Goal: Task Accomplishment & Management: Complete application form

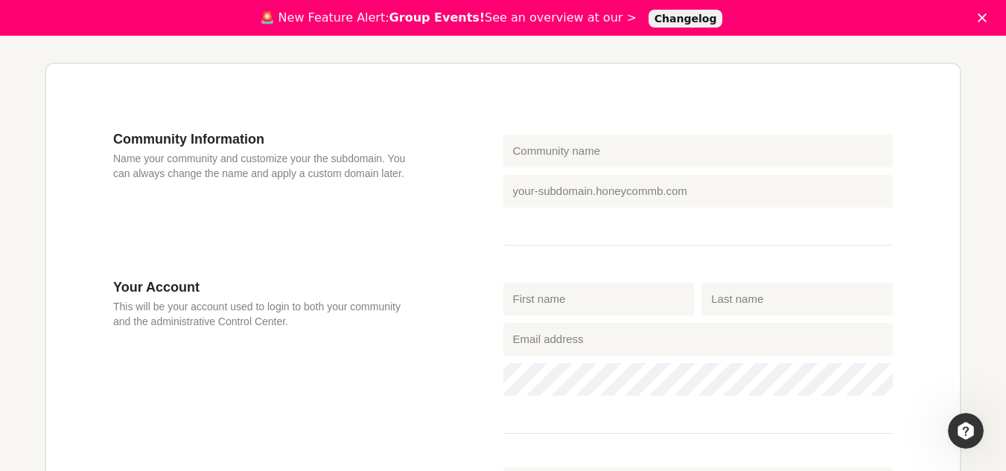
scroll to position [394, 0]
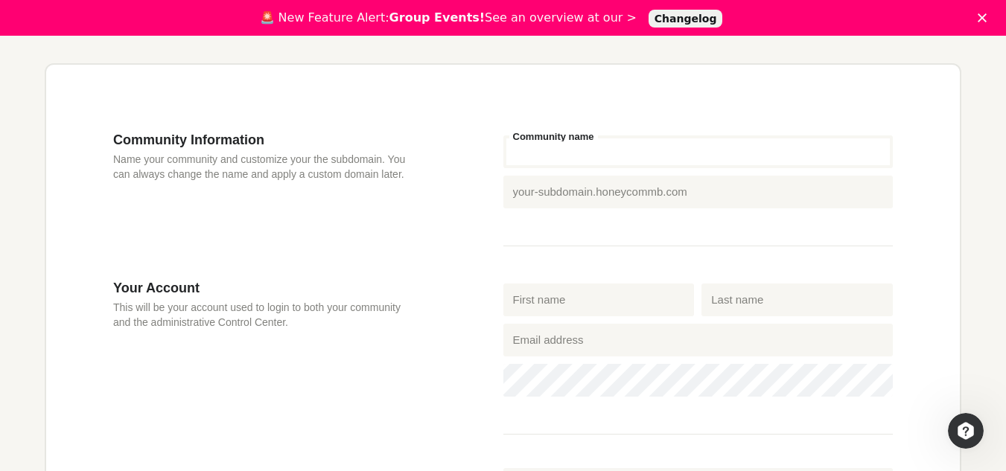
click at [554, 150] on input "Community name" at bounding box center [698, 152] width 390 height 33
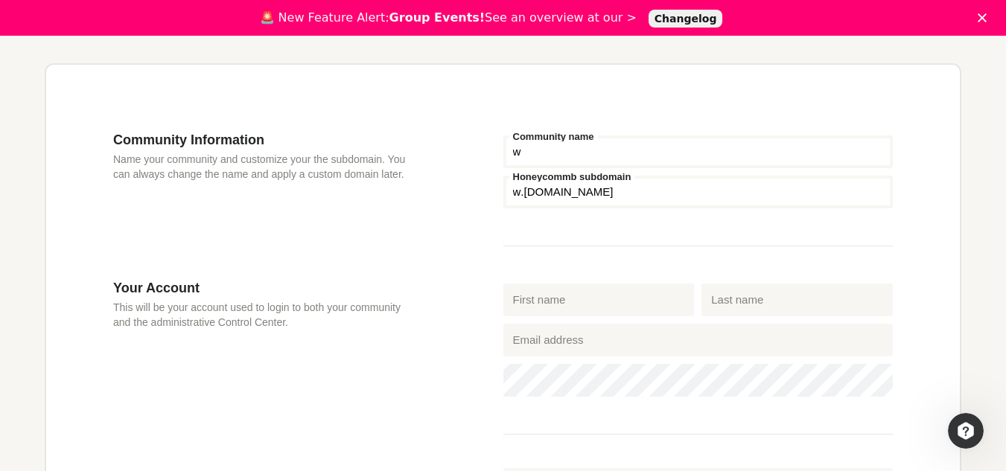
click at [554, 150] on input "w" at bounding box center [698, 152] width 390 height 33
type input "w"
click at [556, 187] on fieldset "w Community name Honeycommb subdomain w .[DOMAIN_NAME]" at bounding box center [698, 189] width 390 height 115
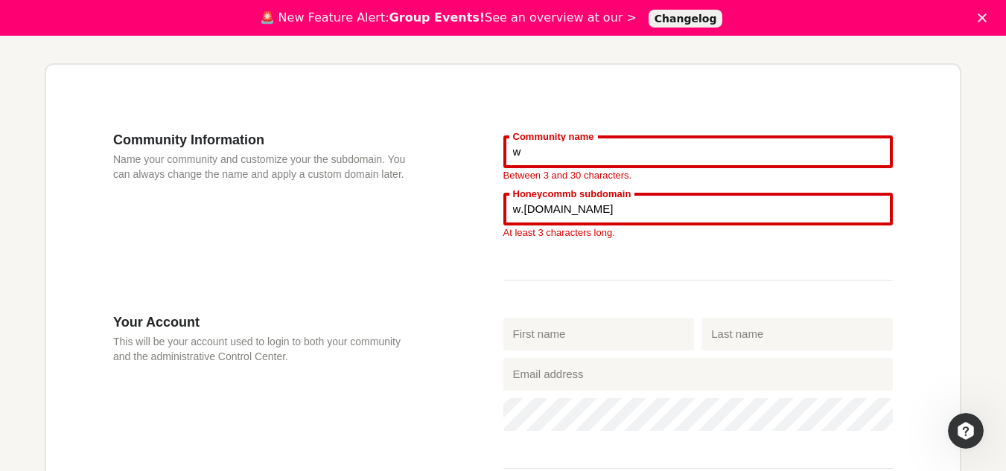
click at [577, 153] on input "w" at bounding box center [698, 152] width 390 height 33
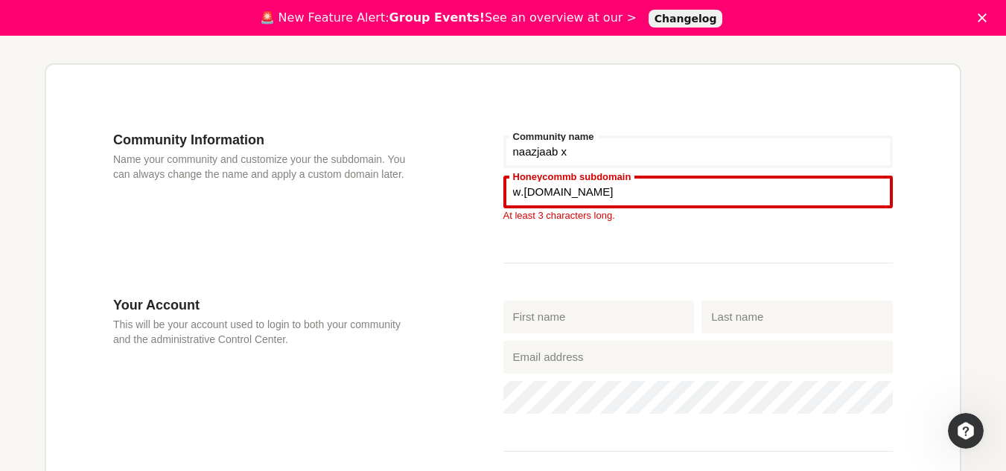
type input "naazjaab x"
click at [650, 187] on input "Honeycommb subdomain" at bounding box center [698, 192] width 390 height 33
click at [648, 261] on fieldset "naazjaab x Community name Honeycommb subdomain w .[DOMAIN_NAME] At least 3 char…" at bounding box center [698, 198] width 390 height 132
click at [622, 322] on input "First name" at bounding box center [598, 317] width 191 height 33
type input "Adebayo"
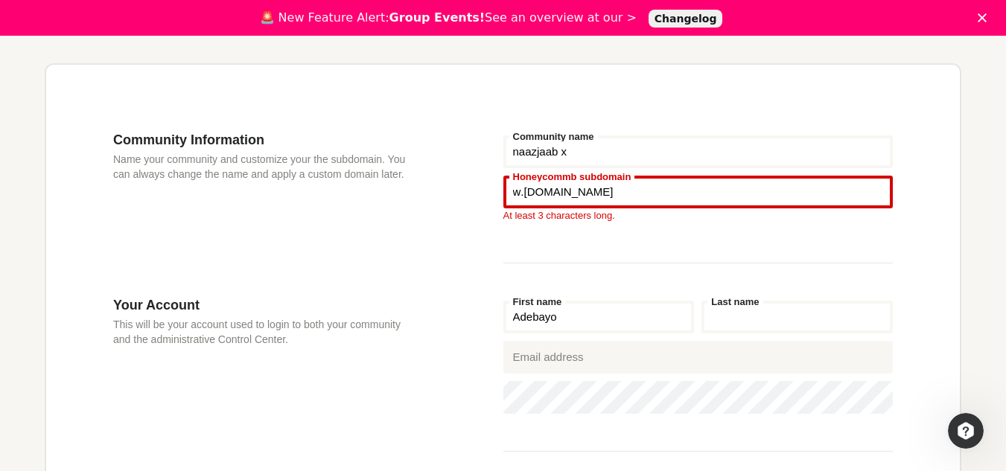
click at [779, 316] on input "Last name" at bounding box center [796, 317] width 191 height 33
type input "[PERSON_NAME]"
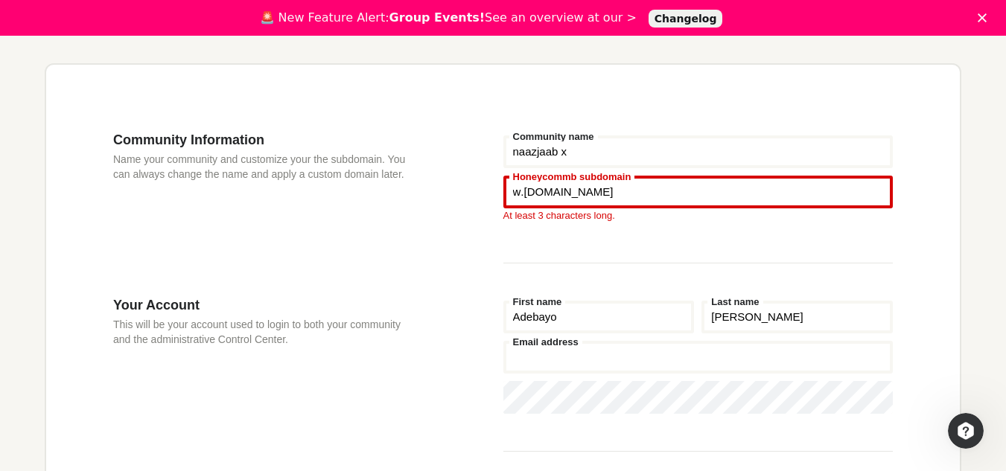
click at [669, 364] on input "Email address" at bounding box center [698, 357] width 390 height 33
type input "[EMAIL_ADDRESS][DOMAIN_NAME]"
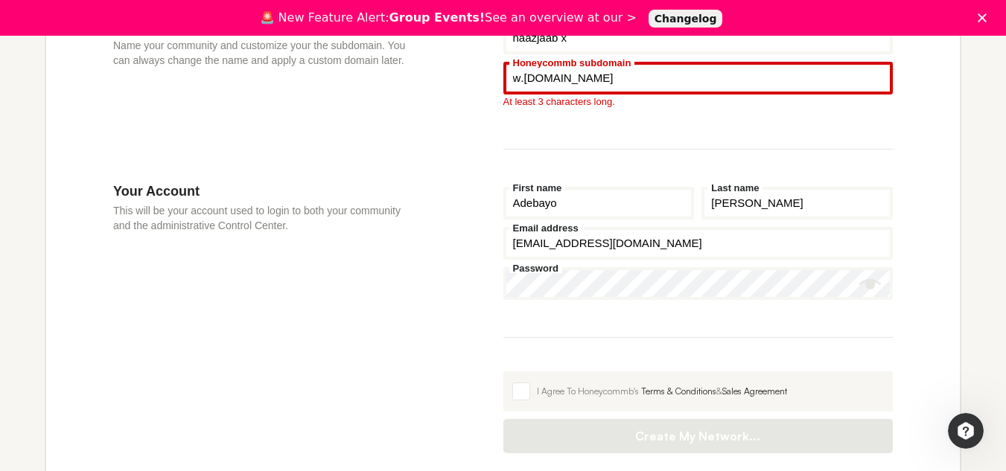
scroll to position [509, 0]
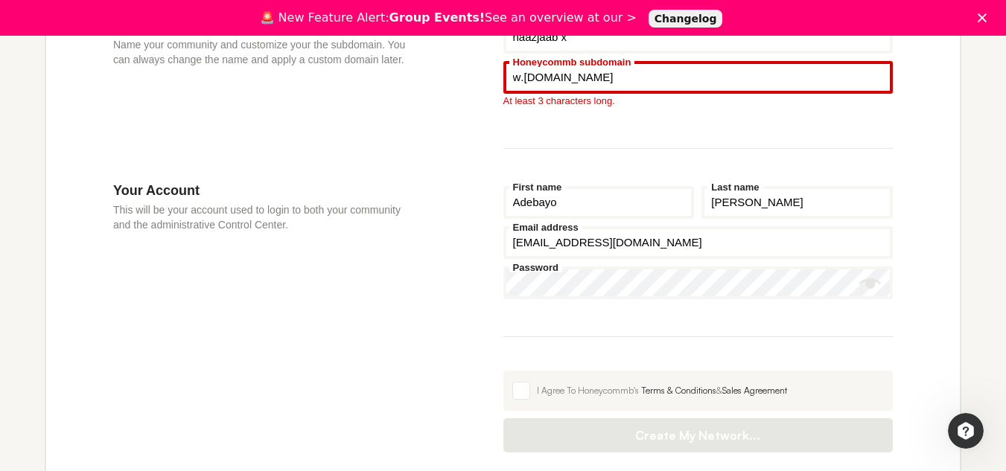
click at [516, 76] on input "Honeycommb subdomain" at bounding box center [698, 77] width 390 height 33
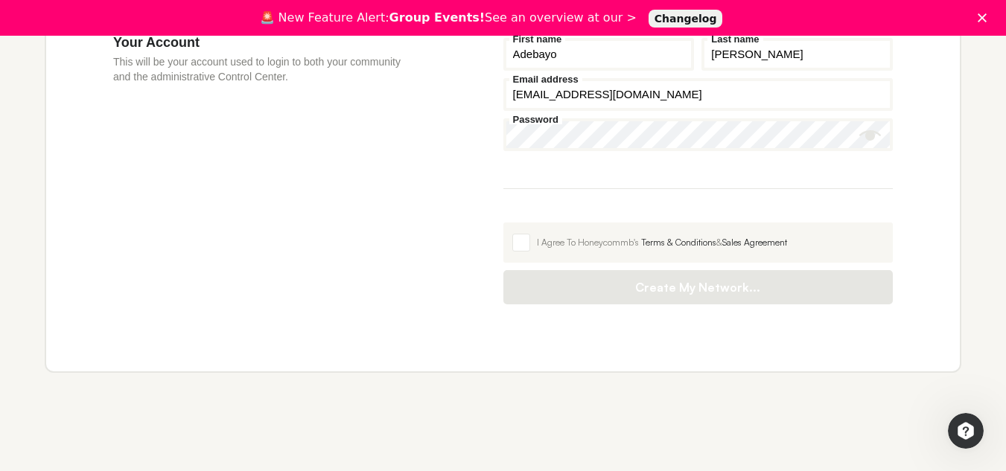
scroll to position [641, 0]
type input "www"
click at [590, 174] on fieldset "[PERSON_NAME] First name [PERSON_NAME] Last name [EMAIL_ADDRESS][DOMAIN_NAME] E…" at bounding box center [698, 110] width 390 height 155
click at [868, 133] on icon "Show password" at bounding box center [870, 134] width 22 height 10
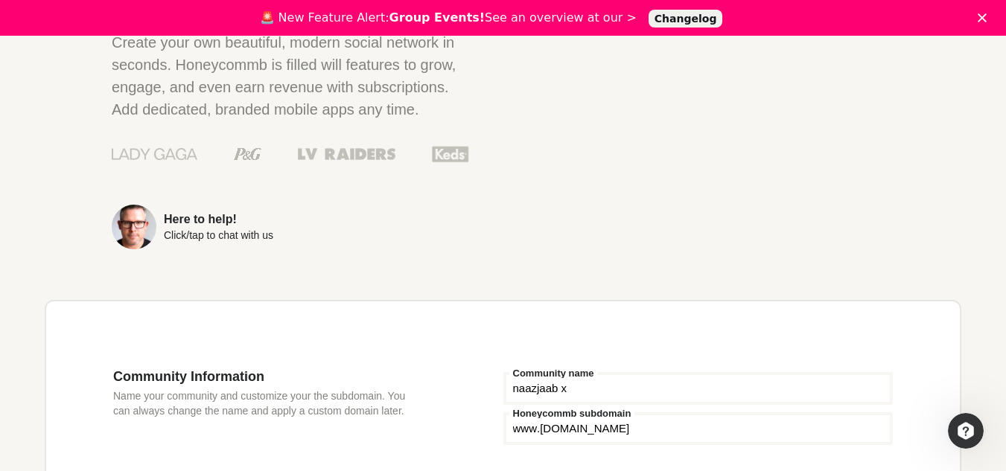
scroll to position [149, 0]
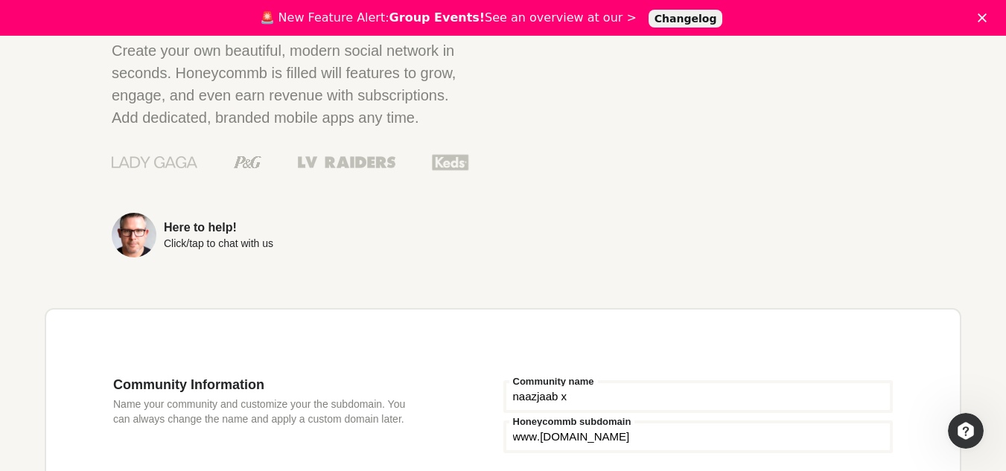
click at [608, 400] on input "naazjaab x" at bounding box center [698, 397] width 390 height 33
click at [608, 400] on input "naazjacc xcvvbnmb v" at bounding box center [698, 397] width 390 height 33
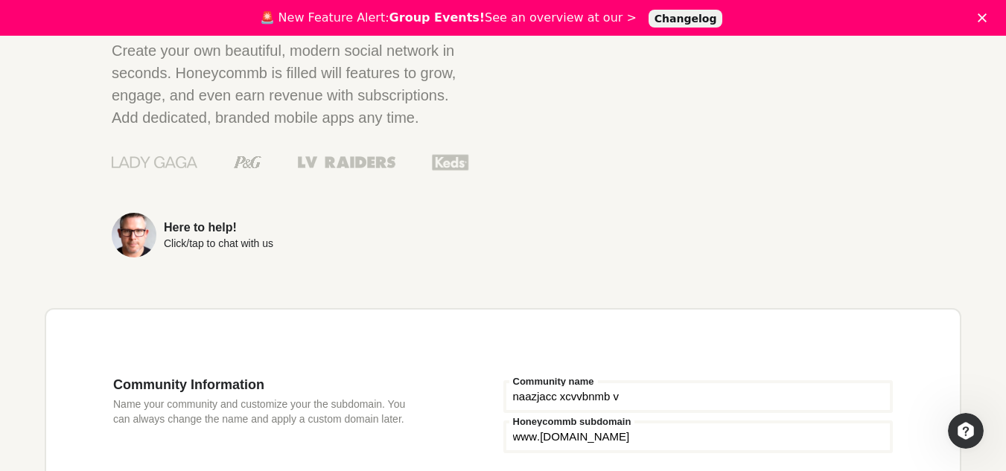
click at [608, 400] on input "naazjacc xcvvbnmb v" at bounding box center [698, 397] width 390 height 33
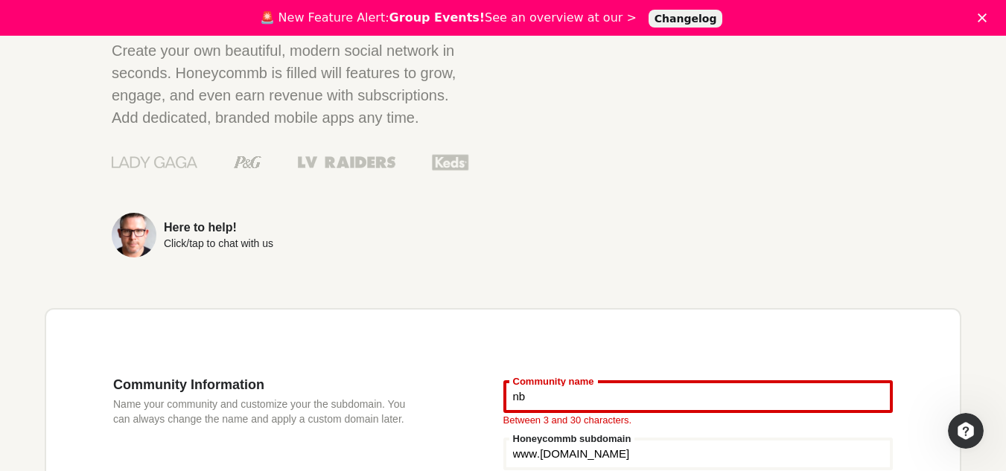
click at [885, 386] on input "nb" at bounding box center [698, 397] width 390 height 33
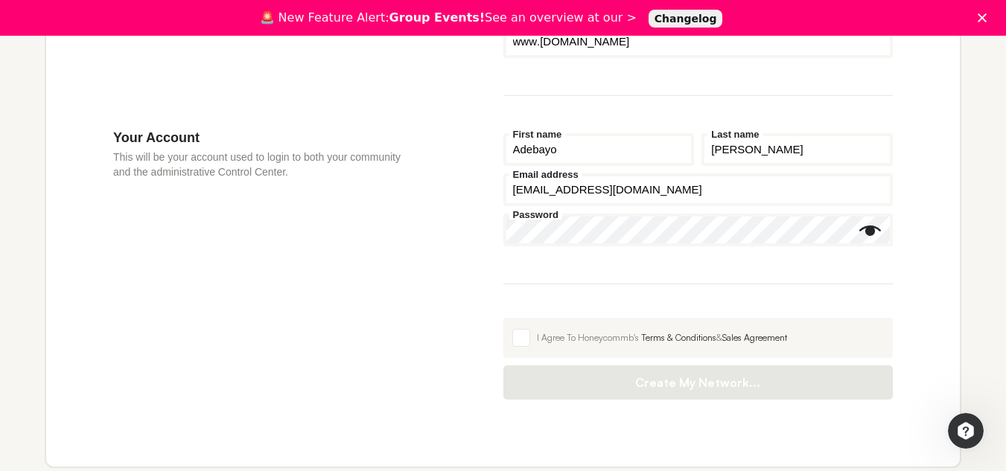
scroll to position [545, 0]
type input "nb mm m m m m"
click at [519, 337] on span at bounding box center [521, 337] width 18 height 18
click at [503, 317] on input "I Agree To Honeycommb's Terms & Conditions & Sales Agreement" at bounding box center [503, 317] width 0 height 0
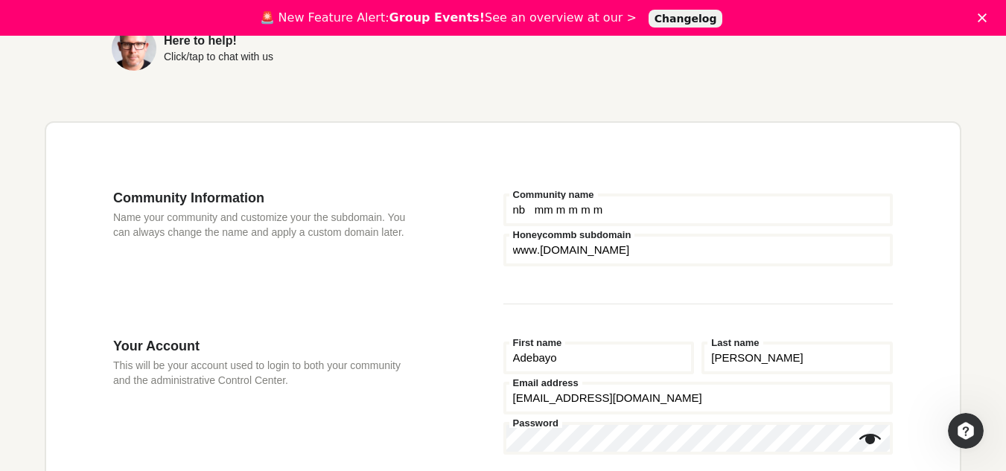
scroll to position [335, 0]
click at [579, 215] on input "nb mm m m m m" at bounding box center [698, 210] width 390 height 33
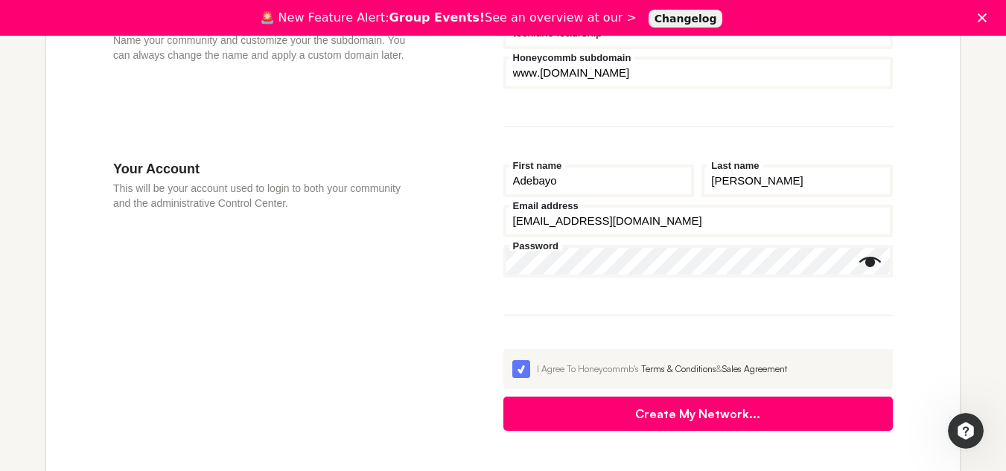
scroll to position [515, 0]
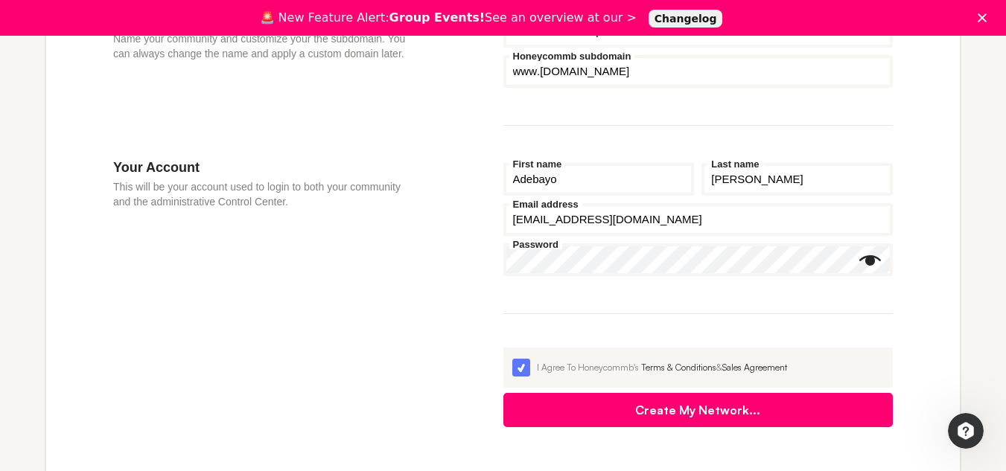
type input "teckluxe leadrship"
click at [642, 421] on button "Create My Network..." at bounding box center [698, 410] width 390 height 34
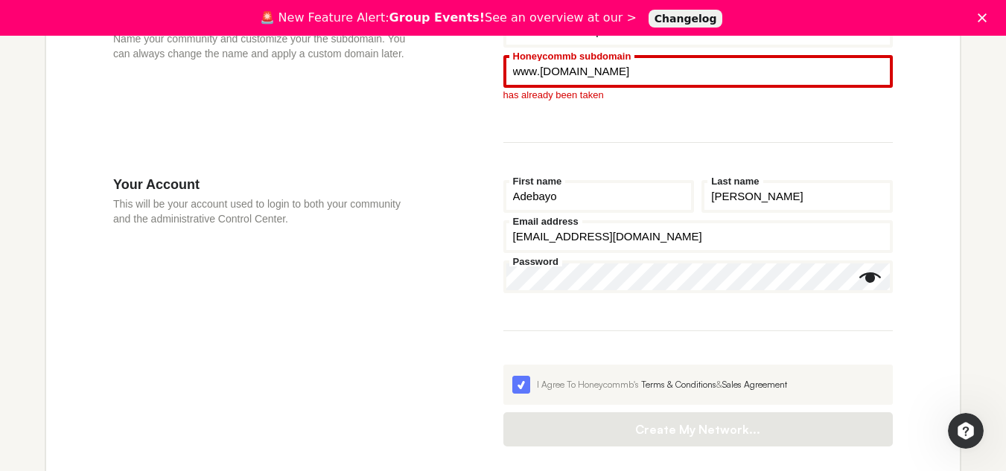
click at [607, 71] on input "www" at bounding box center [698, 71] width 390 height 33
click at [617, 69] on input "www" at bounding box center [698, 71] width 390 height 33
click at [608, 71] on input "www" at bounding box center [698, 71] width 390 height 33
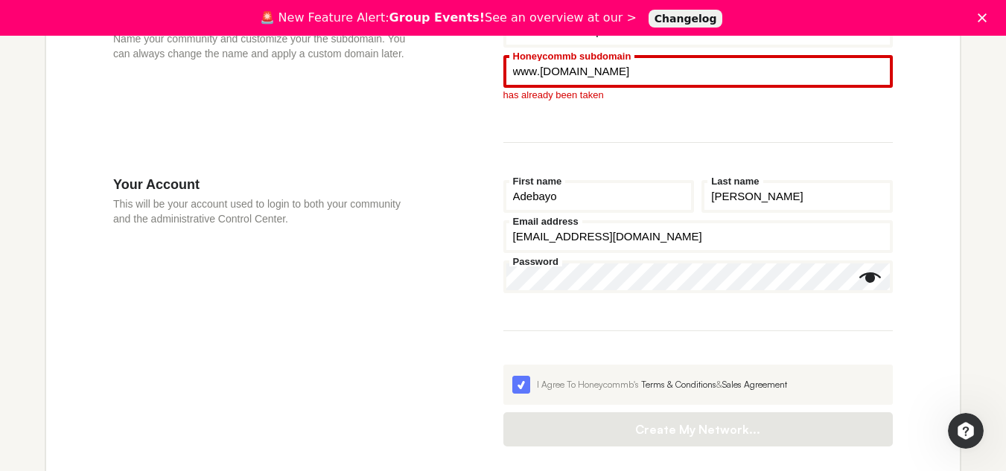
click at [564, 68] on input "www" at bounding box center [698, 71] width 390 height 33
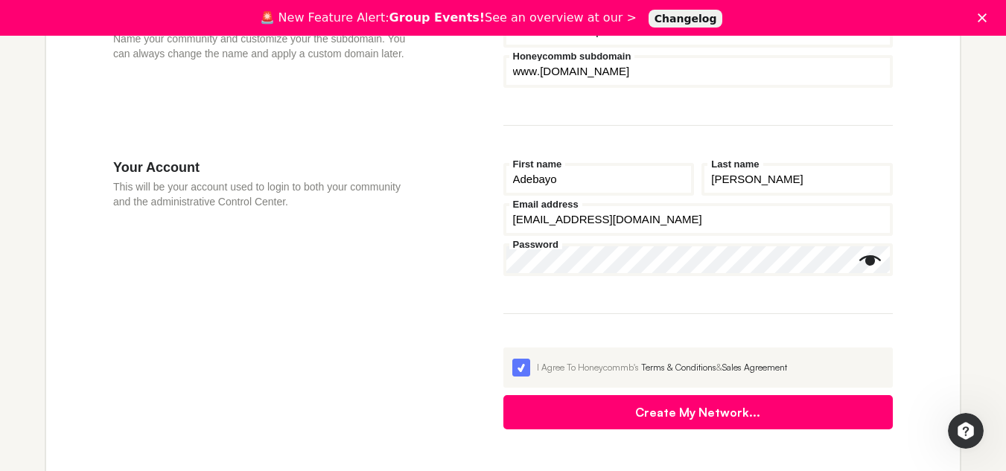
click at [578, 80] on input "www" at bounding box center [698, 71] width 390 height 33
click at [579, 80] on input "www" at bounding box center [698, 71] width 390 height 33
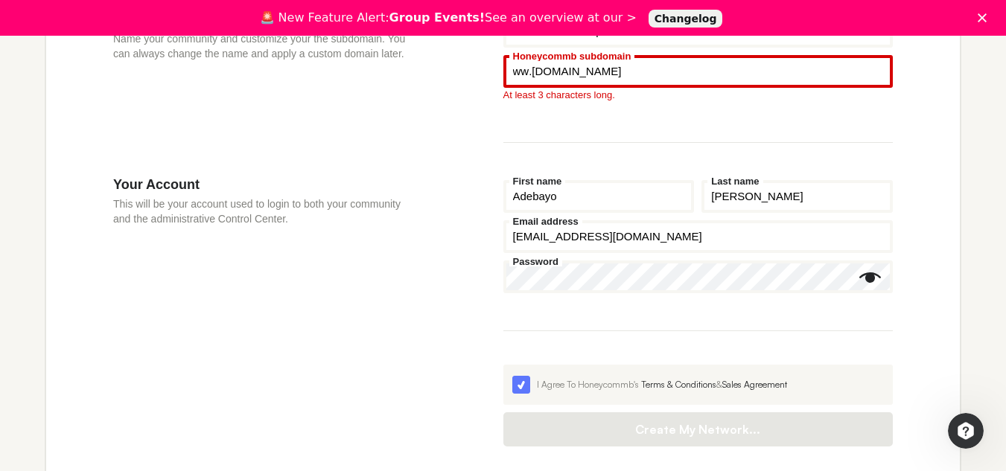
type input "w"
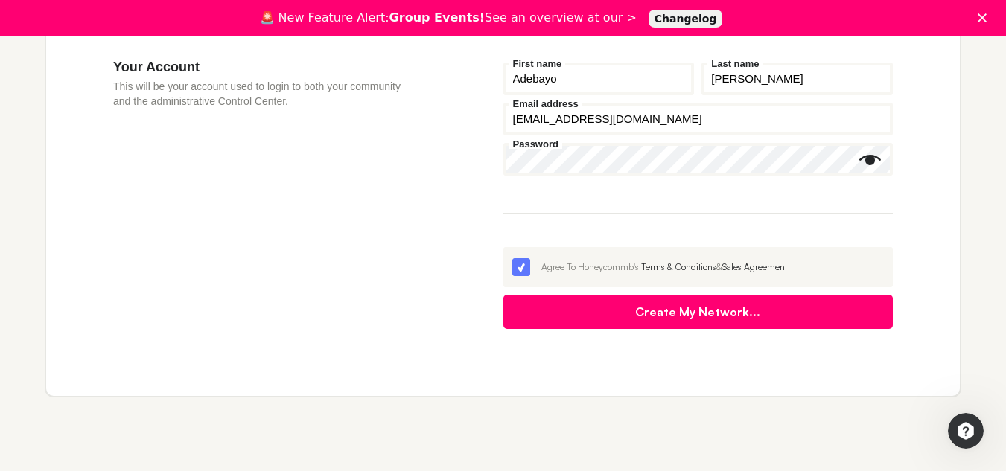
scroll to position [616, 0]
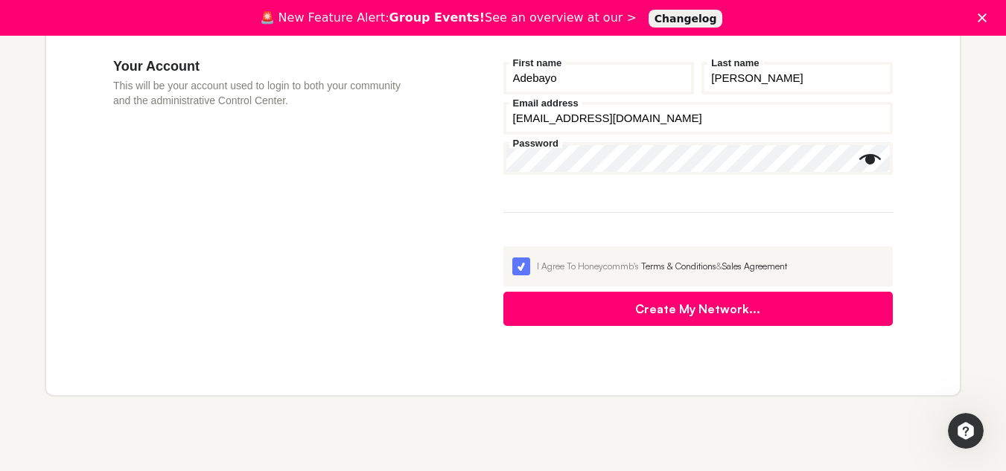
type input "org"
click at [631, 321] on button "Create My Network..." at bounding box center [698, 309] width 390 height 34
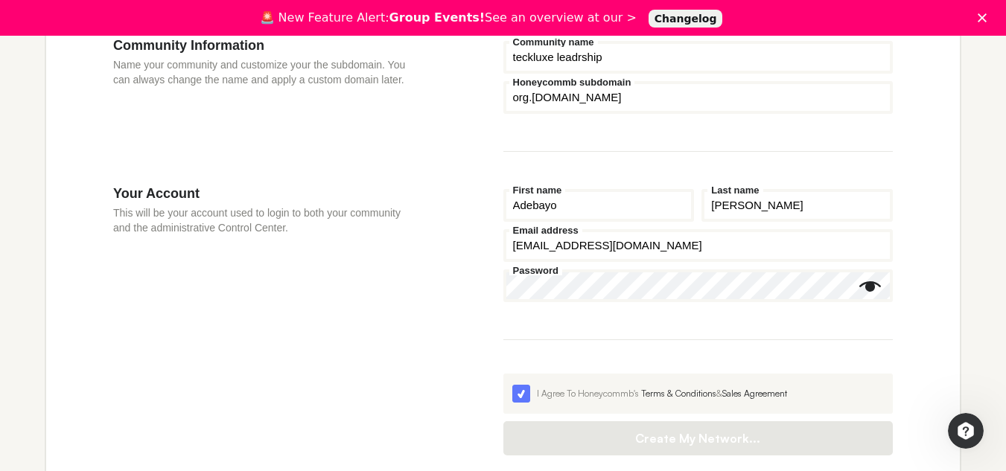
scroll to position [483, 0]
